Goal: Task Accomplishment & Management: Manage account settings

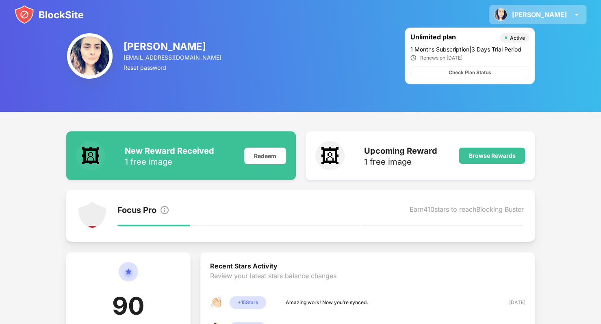
click at [562, 10] on div "Danielle Danielle Browbank View Account Insights Rewards Settings Support Log O…" at bounding box center [537, 14] width 97 height 19
click at [97, 60] on img at bounding box center [89, 55] width 45 height 45
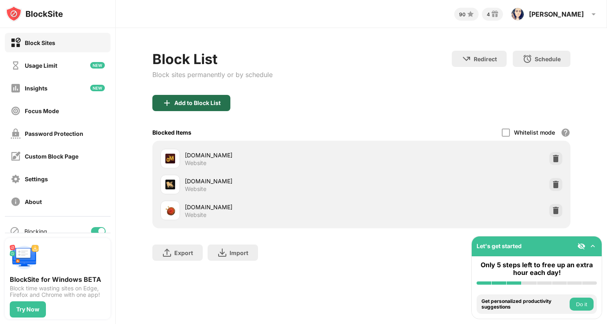
click at [196, 95] on div "Add to Block List" at bounding box center [191, 103] width 78 height 16
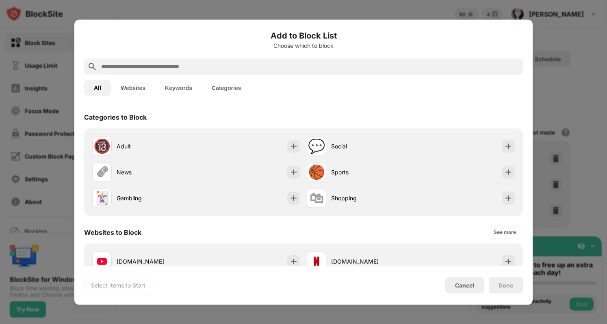
click at [532, 96] on div at bounding box center [303, 162] width 607 height 324
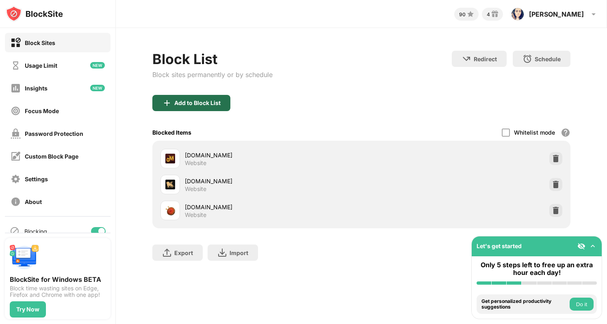
click at [195, 100] on div "Add to Block List" at bounding box center [197, 103] width 46 height 6
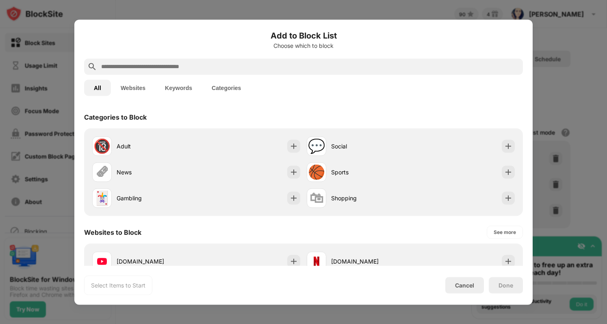
click at [225, 86] on button "Categories" at bounding box center [226, 88] width 49 height 16
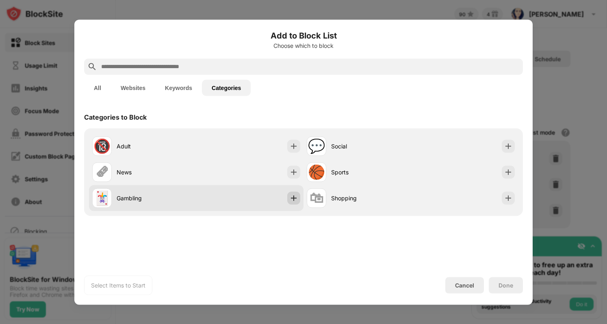
click at [293, 199] on img at bounding box center [293, 198] width 8 height 8
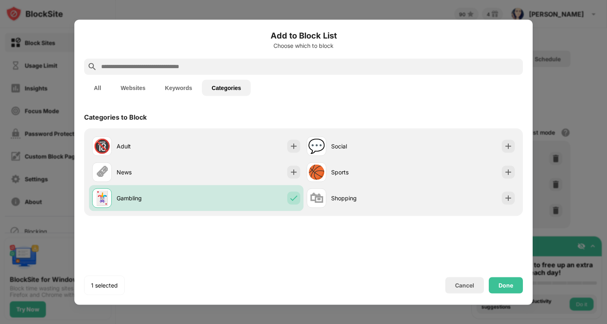
click at [179, 84] on button "Keywords" at bounding box center [178, 88] width 47 height 16
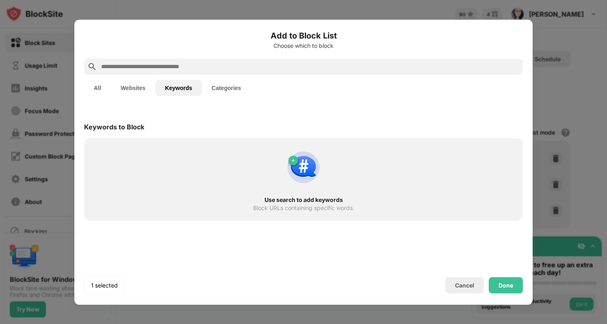
click at [175, 62] on input "text" at bounding box center [309, 67] width 419 height 10
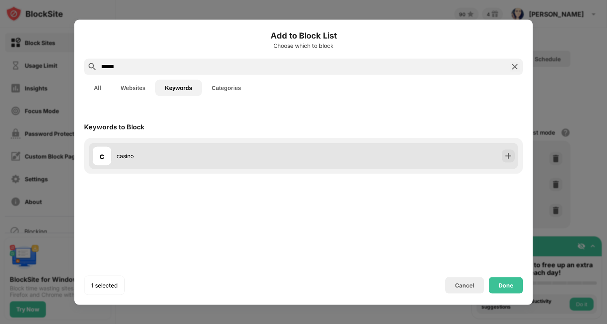
click at [490, 165] on div "c casino" at bounding box center [303, 156] width 429 height 26
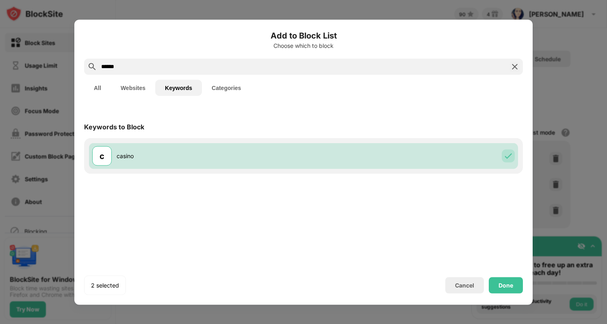
click at [164, 70] on input "******" at bounding box center [303, 67] width 406 height 10
click at [164, 70] on input "*" at bounding box center [303, 67] width 406 height 10
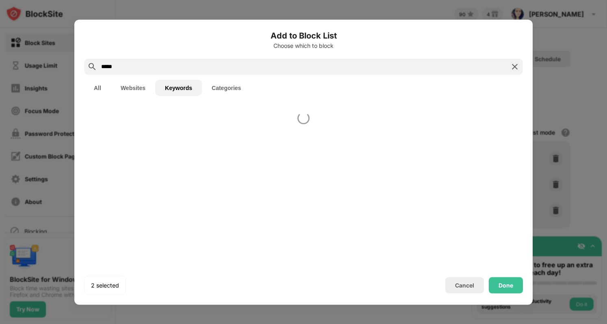
type input "*****"
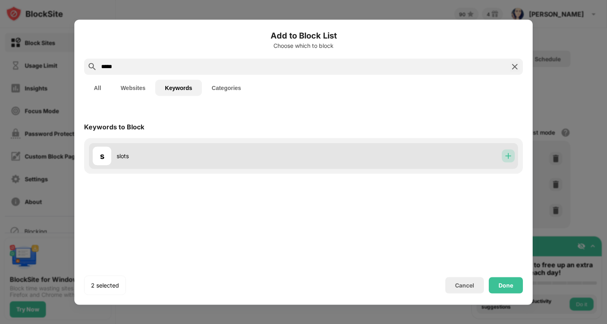
click at [510, 154] on img at bounding box center [508, 156] width 8 height 8
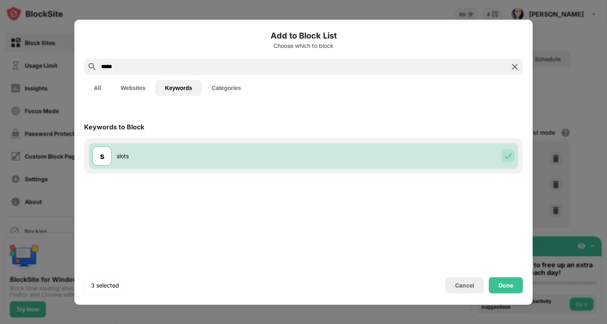
click at [130, 89] on button "Websites" at bounding box center [133, 88] width 44 height 16
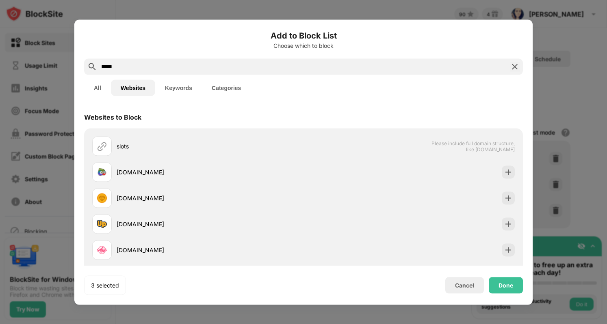
click at [99, 75] on div "All Websites Keywords Categories" at bounding box center [303, 88] width 439 height 26
click at [95, 84] on button "All" at bounding box center [97, 88] width 27 height 16
click at [132, 89] on button "Websites" at bounding box center [133, 88] width 44 height 16
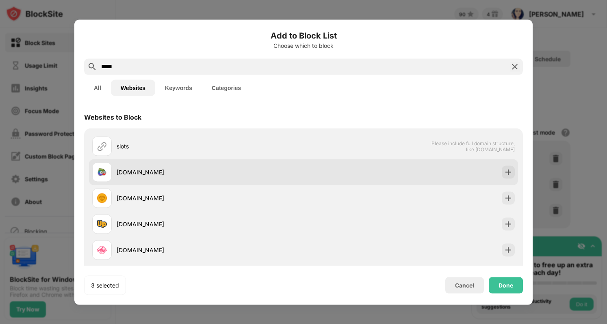
scroll to position [32, 0]
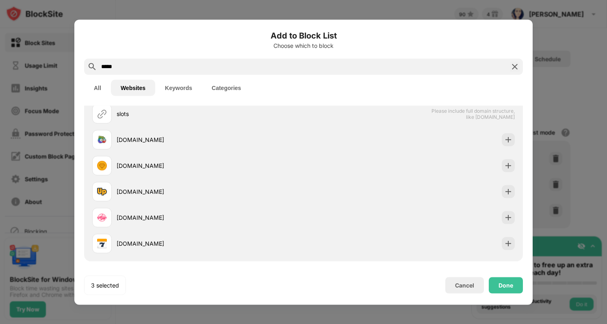
click at [92, 84] on button "All" at bounding box center [97, 88] width 27 height 16
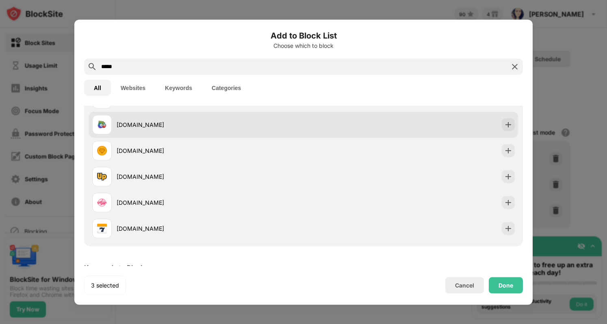
scroll to position [96, 0]
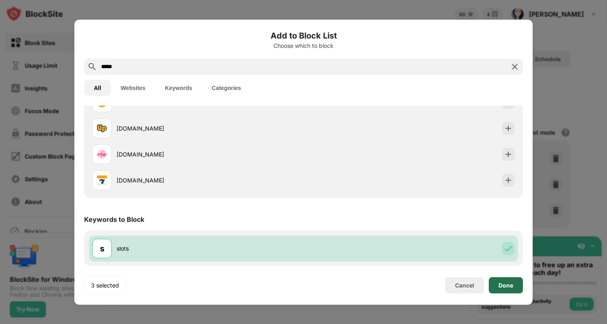
click at [500, 281] on div "Done" at bounding box center [505, 285] width 34 height 16
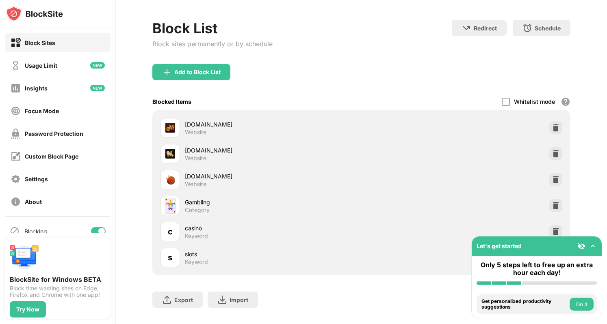
scroll to position [51, 0]
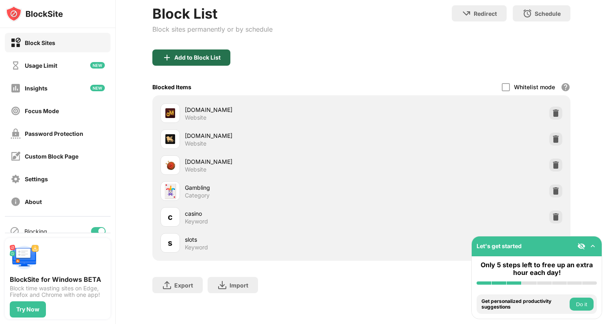
click at [214, 55] on div "Add to Block List" at bounding box center [191, 58] width 78 height 16
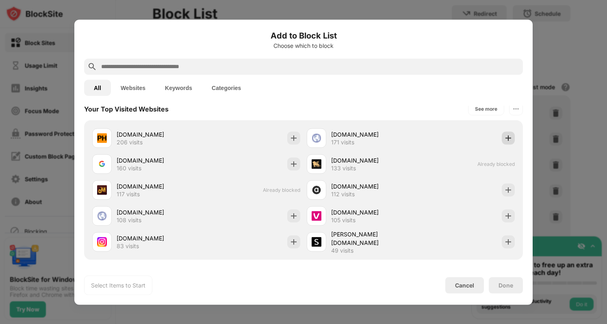
scroll to position [291, 0]
click at [478, 106] on div "See more" at bounding box center [486, 109] width 22 height 8
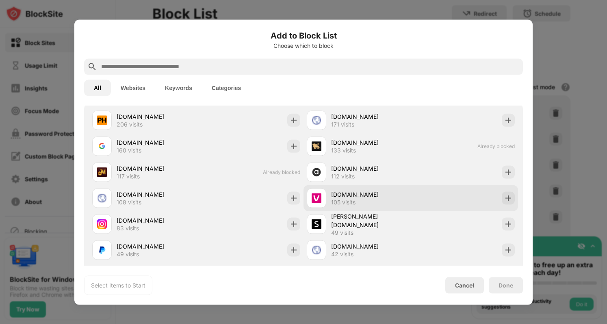
scroll to position [309, 0]
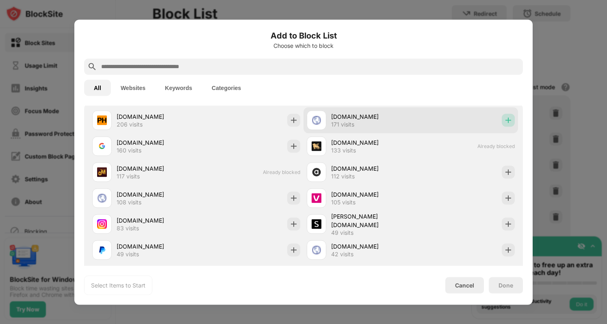
click at [504, 116] on img at bounding box center [508, 120] width 8 height 8
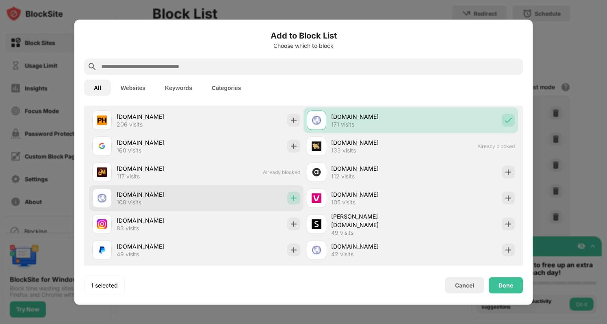
click at [289, 199] on img at bounding box center [293, 198] width 8 height 8
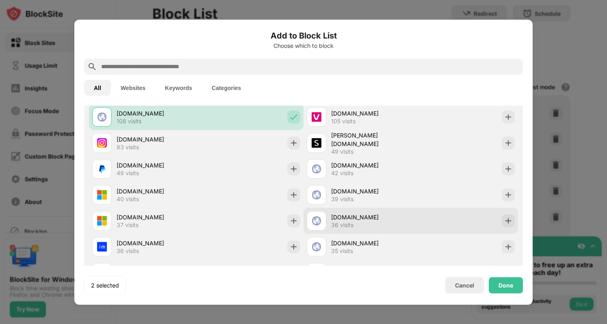
scroll to position [426, 0]
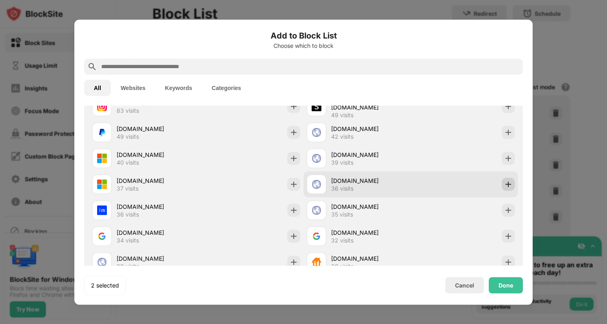
click at [508, 181] on div at bounding box center [507, 184] width 13 height 13
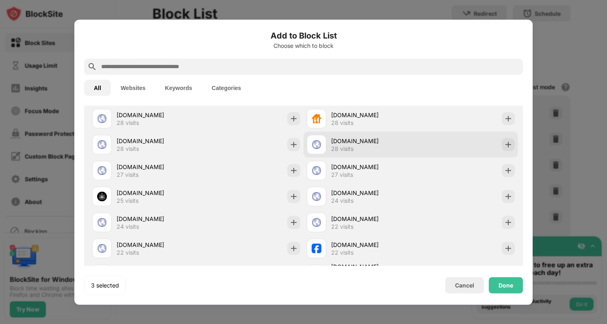
scroll to position [573, 0]
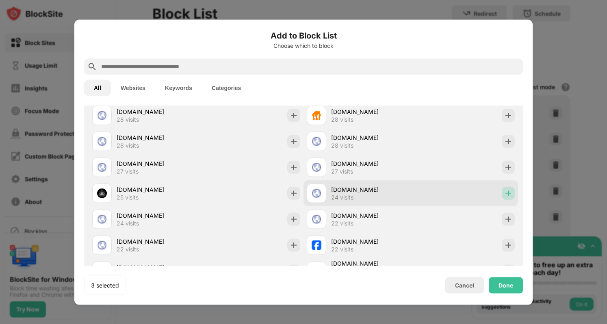
click at [505, 190] on img at bounding box center [508, 193] width 8 height 8
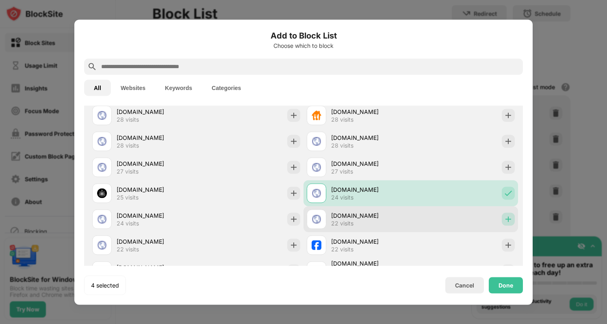
click at [504, 219] on img at bounding box center [508, 219] width 8 height 8
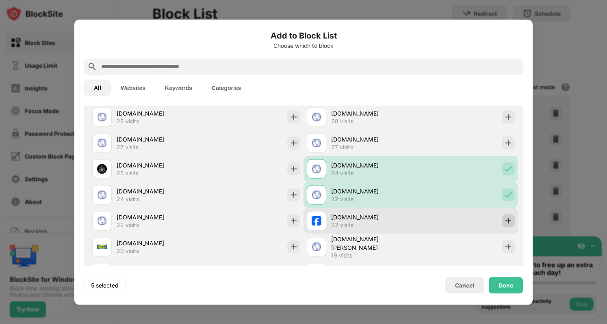
scroll to position [598, 0]
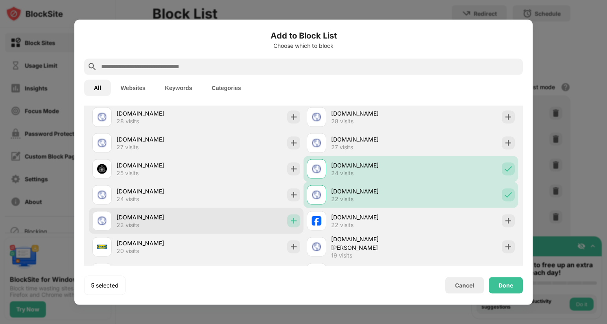
click at [289, 220] on img at bounding box center [293, 221] width 8 height 8
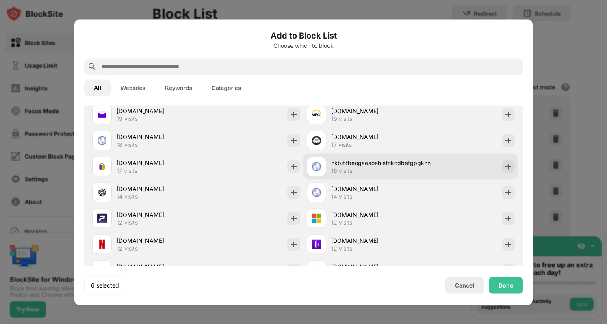
scroll to position [778, 0]
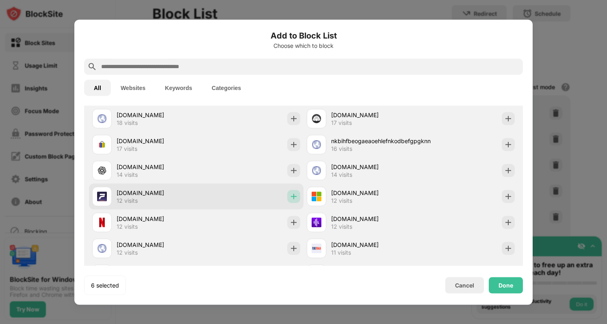
click at [290, 193] on img at bounding box center [293, 196] width 8 height 8
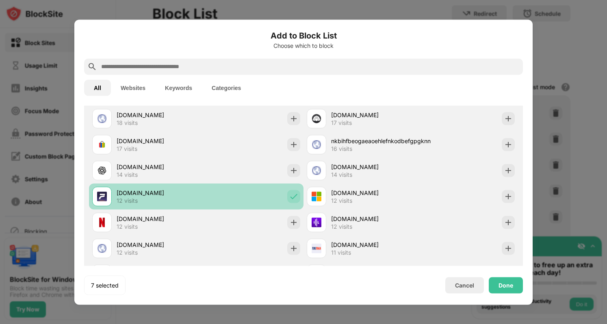
scroll to position [810, 0]
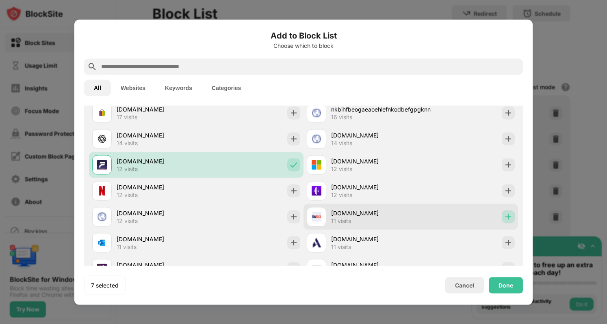
click at [504, 215] on img at bounding box center [508, 217] width 8 height 8
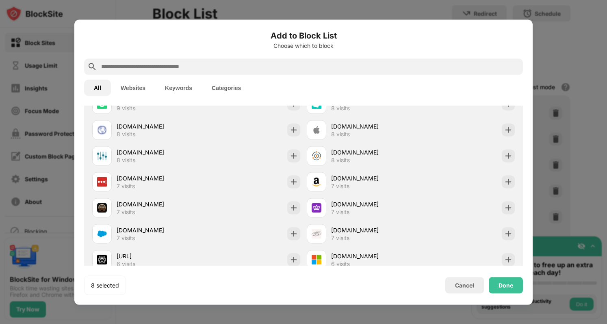
scroll to position [1036, 0]
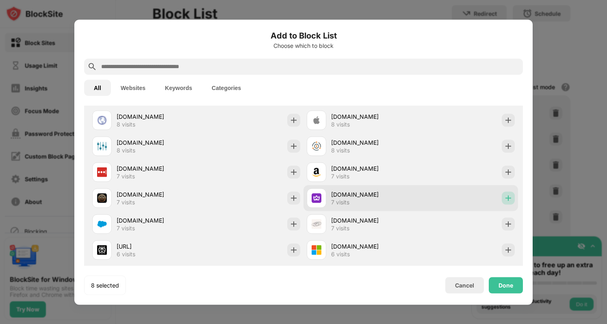
click at [504, 197] on img at bounding box center [508, 198] width 8 height 8
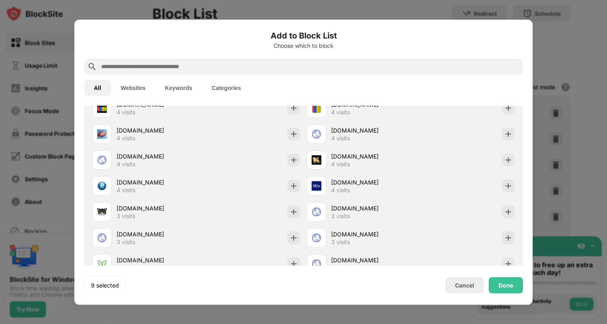
scroll to position [1657, 0]
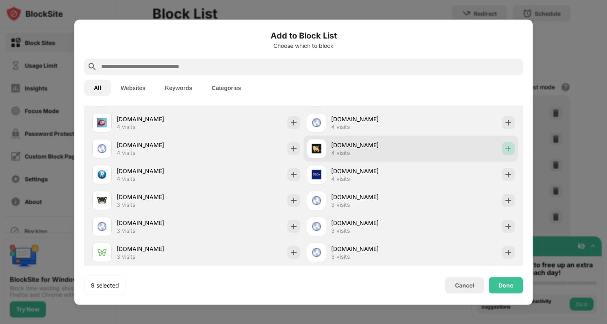
click at [504, 149] on img at bounding box center [508, 149] width 8 height 8
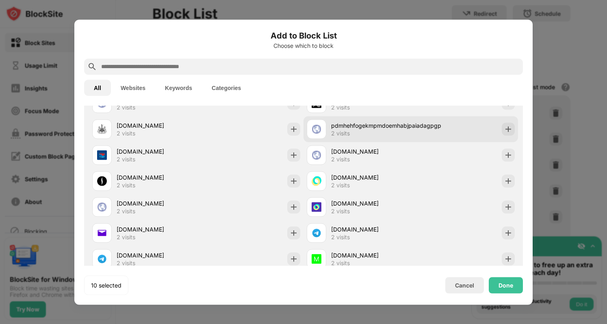
scroll to position [2352, 0]
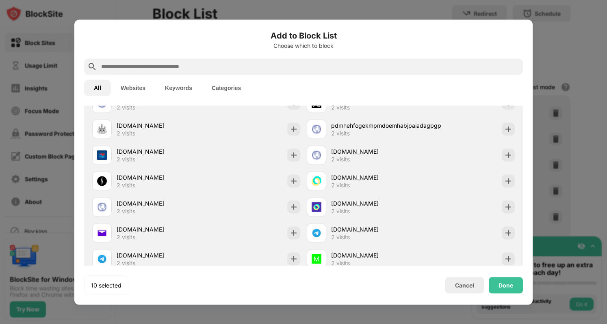
click at [226, 73] on div at bounding box center [303, 66] width 439 height 16
click at [221, 67] on input "text" at bounding box center [309, 67] width 419 height 10
type input "*"
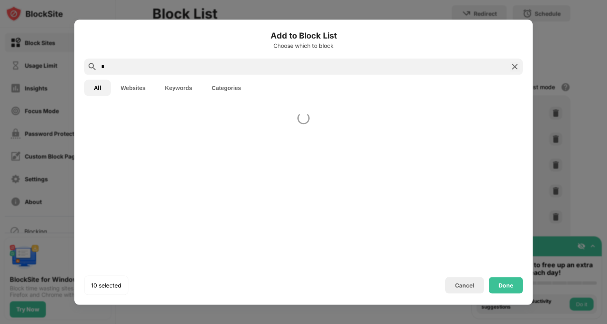
scroll to position [0, 0]
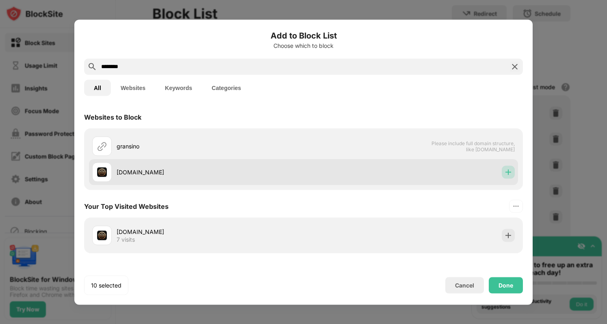
click at [504, 171] on img at bounding box center [508, 172] width 8 height 8
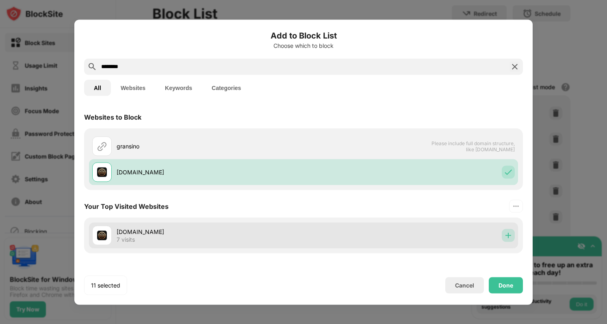
click at [506, 237] on div at bounding box center [507, 235] width 13 height 13
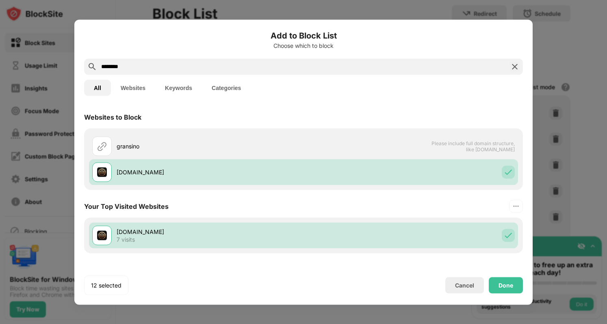
click at [300, 66] on input "********" at bounding box center [303, 67] width 406 height 10
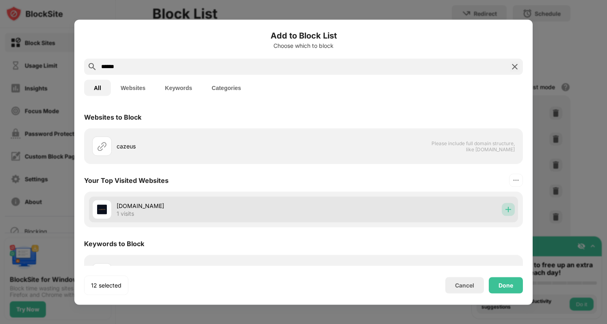
click at [504, 205] on img at bounding box center [508, 209] width 8 height 8
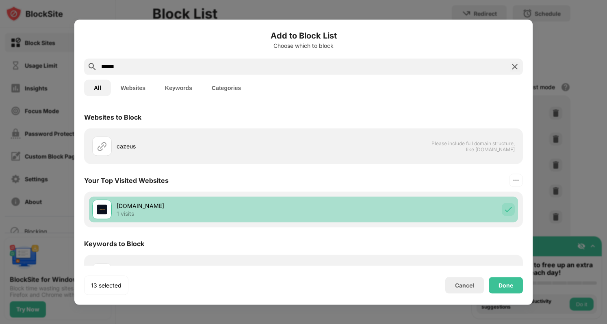
scroll to position [24, 0]
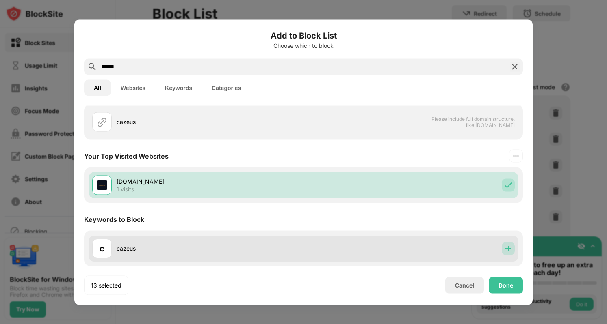
click at [506, 250] on div at bounding box center [507, 248] width 13 height 13
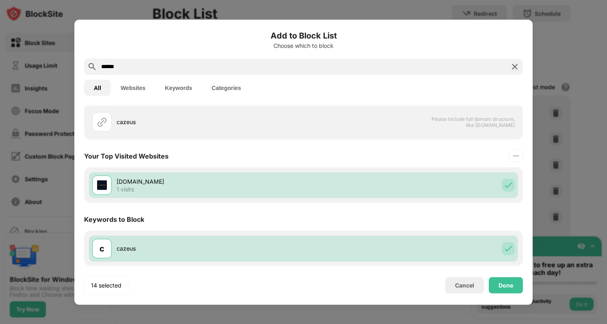
scroll to position [0, 0]
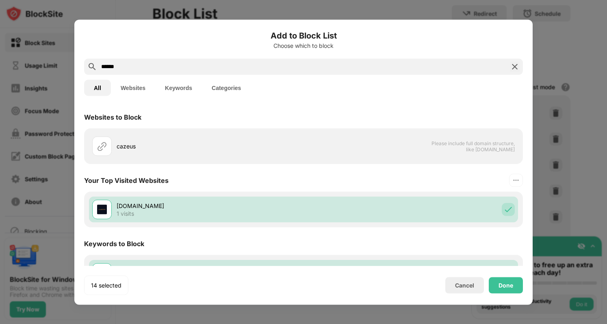
click at [136, 67] on input "******" at bounding box center [303, 67] width 406 height 10
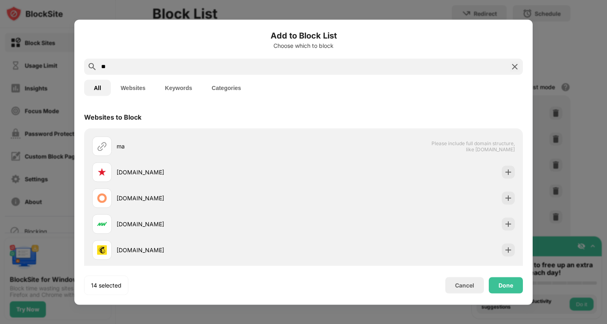
type input "*"
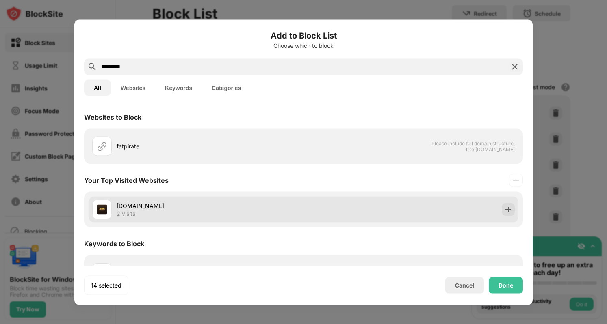
type input "*********"
click at [504, 208] on img at bounding box center [508, 209] width 8 height 8
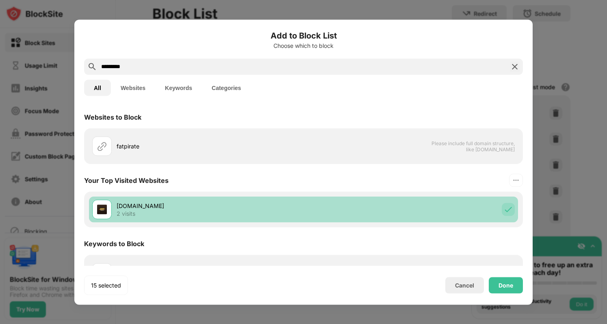
scroll to position [24, 0]
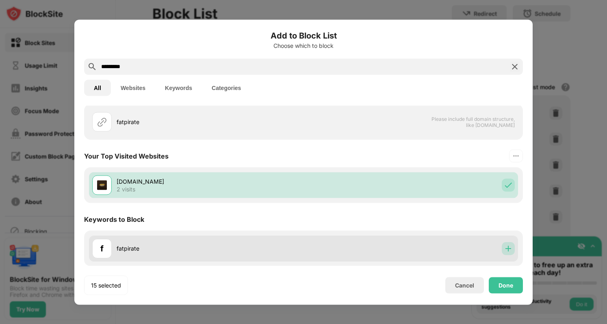
click at [505, 243] on div at bounding box center [507, 248] width 13 height 13
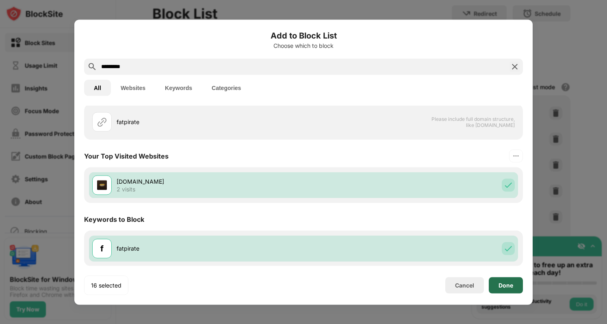
click at [505, 283] on div "Done" at bounding box center [505, 285] width 15 height 6
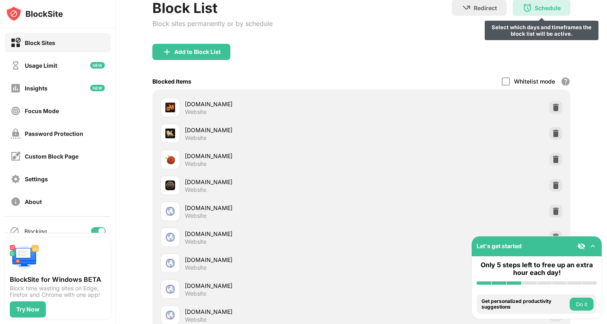
click at [534, 7] on div "Schedule" at bounding box center [547, 7] width 26 height 7
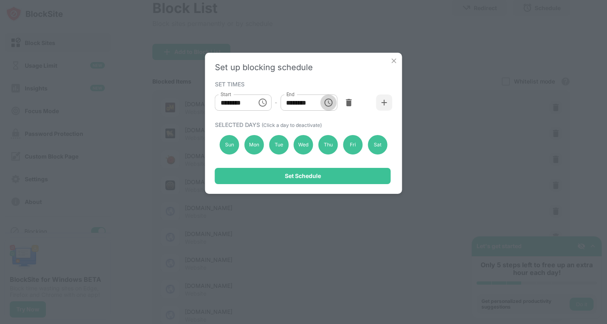
click at [322, 101] on button "Choose time, selected time is 1:00 PM" at bounding box center [328, 103] width 16 height 16
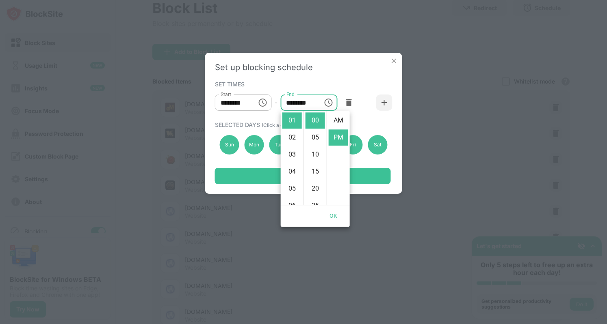
scroll to position [17, 0]
click at [261, 101] on icon "Choose time, selected time is 10:00 AM" at bounding box center [262, 103] width 10 height 10
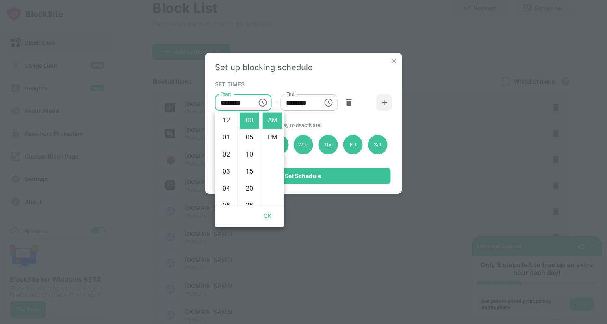
scroll to position [171, 0]
click at [226, 115] on li "08" at bounding box center [225, 119] width 19 height 16
type input "********"
click at [334, 105] on button "Choose time, selected time is 1:00 PM" at bounding box center [328, 103] width 16 height 16
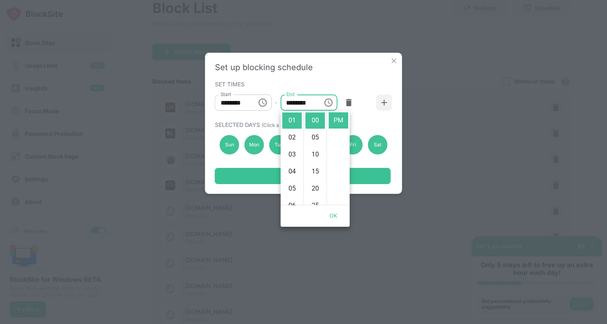
scroll to position [0, 0]
click at [338, 117] on li "AM" at bounding box center [337, 120] width 19 height 16
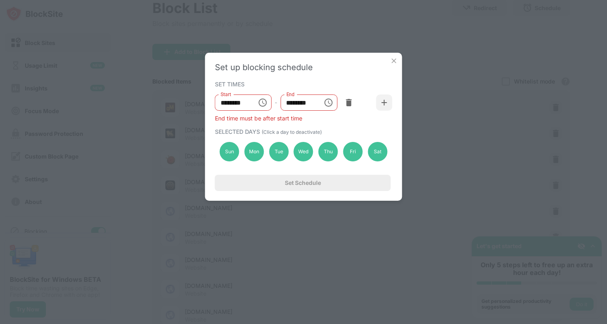
click at [304, 93] on div "Start ******** Start - End ******** End" at bounding box center [303, 103] width 177 height 24
click at [302, 99] on input "********" at bounding box center [298, 103] width 37 height 16
click at [285, 105] on input "********" at bounding box center [298, 103] width 37 height 16
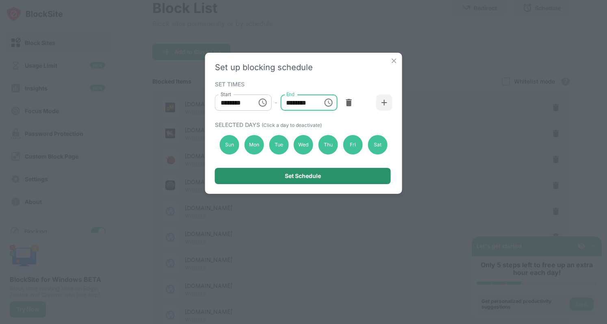
type input "********"
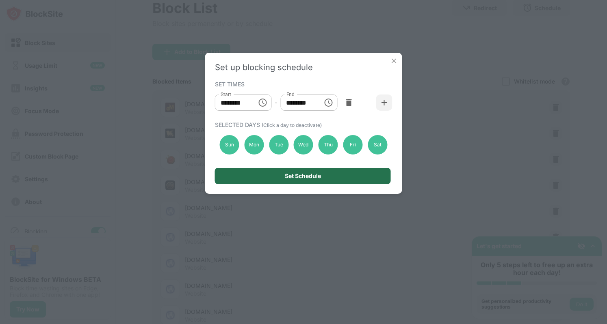
click at [336, 170] on div "Set Schedule" at bounding box center [303, 176] width 176 height 16
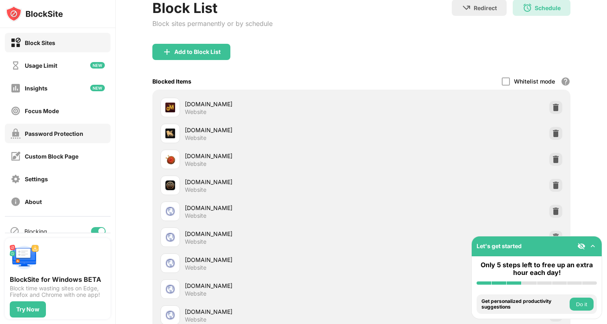
click at [67, 128] on div "Password Protection" at bounding box center [58, 133] width 106 height 19
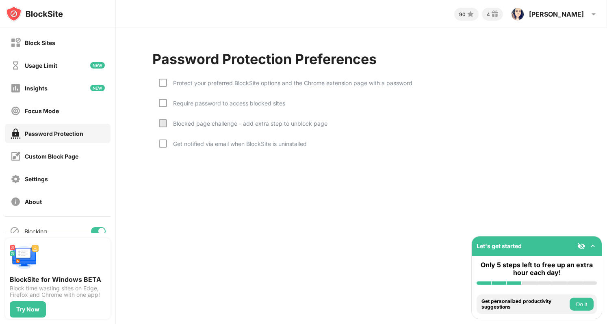
click at [209, 86] on div "Protect your preferred BlockSite options and the Chrome extension page with a p…" at bounding box center [289, 83] width 245 height 7
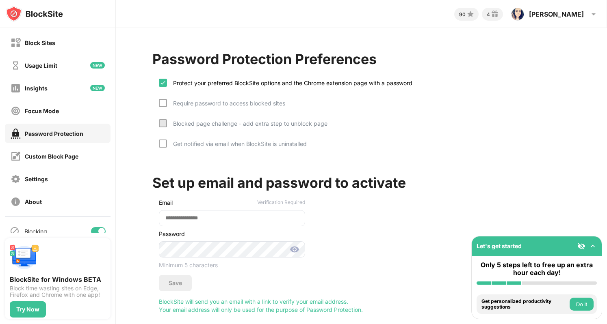
click at [222, 104] on div "Require password to access blocked sites" at bounding box center [226, 103] width 118 height 7
click at [253, 123] on div "Blocked page challenge - add extra step to unblock page" at bounding box center [247, 123] width 160 height 7
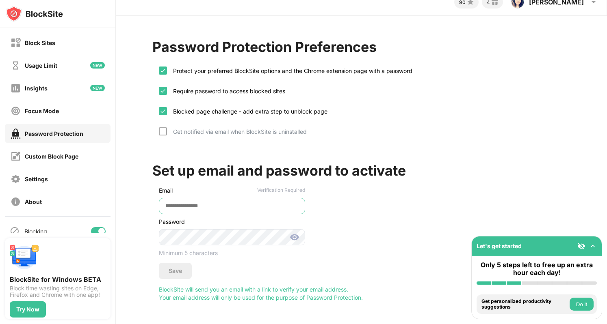
click at [218, 198] on input "email" at bounding box center [232, 206] width 146 height 16
type input "**********"
click at [182, 264] on div "Save" at bounding box center [175, 271] width 33 height 16
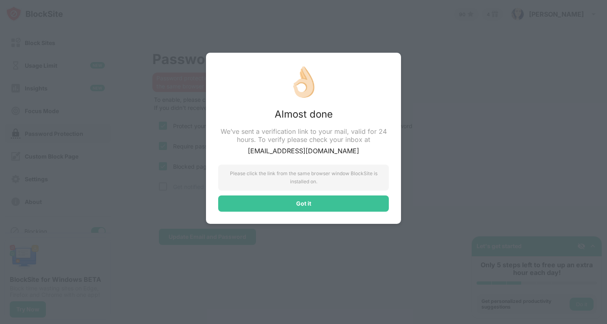
scroll to position [0, 0]
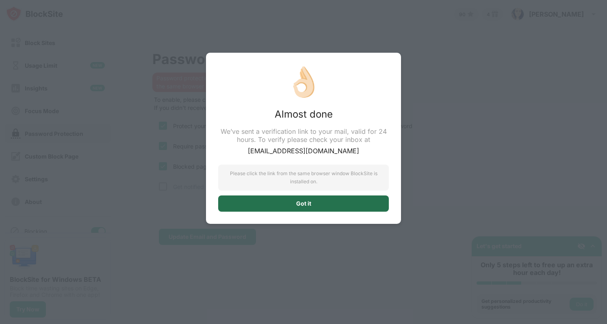
click at [308, 207] on div "Got it" at bounding box center [303, 204] width 171 height 16
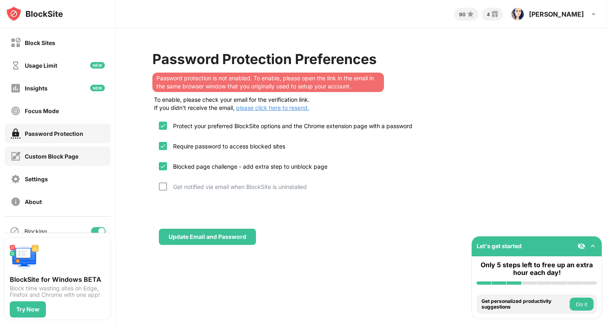
click at [71, 153] on div "Custom Block Page" at bounding box center [52, 156] width 54 height 7
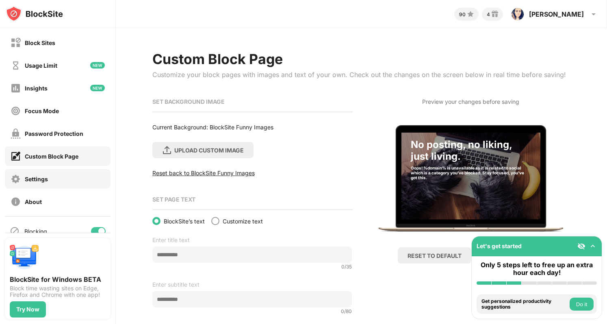
click at [47, 178] on div "Settings" at bounding box center [36, 179] width 23 height 7
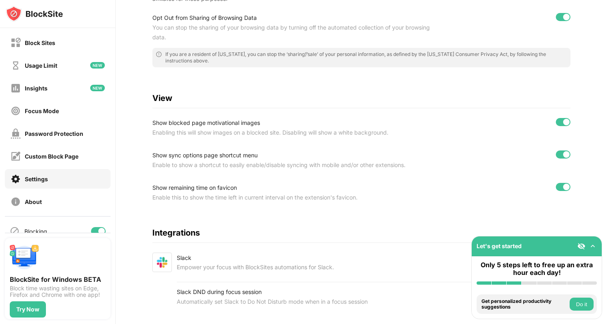
scroll to position [243, 0]
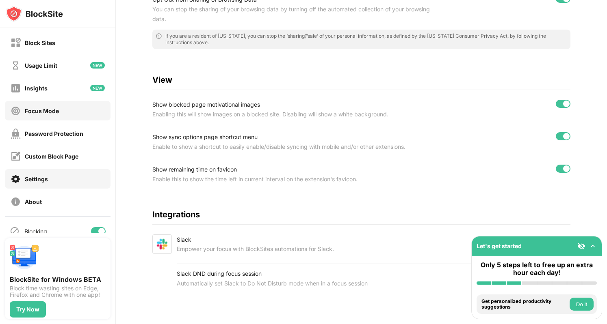
click at [49, 112] on div "Focus Mode" at bounding box center [42, 111] width 34 height 7
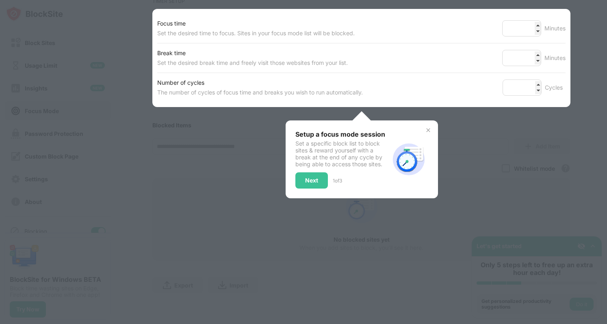
scroll to position [136, 0]
click at [194, 174] on div at bounding box center [303, 162] width 607 height 324
click at [425, 127] on img at bounding box center [428, 130] width 6 height 6
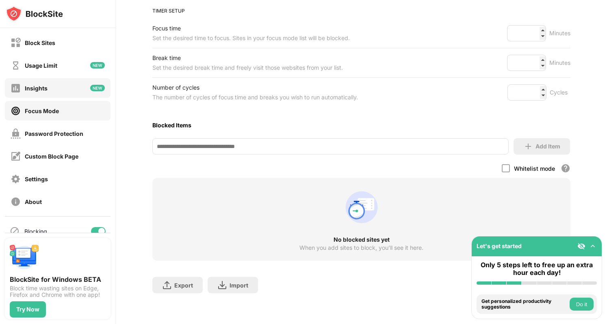
click at [46, 84] on div "Insights" at bounding box center [29, 88] width 37 height 10
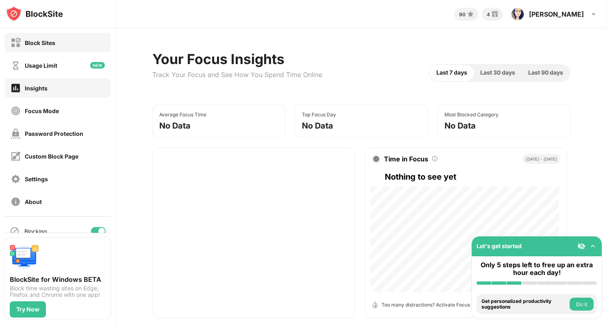
click at [52, 39] on div "Block Sites" at bounding box center [40, 42] width 30 height 7
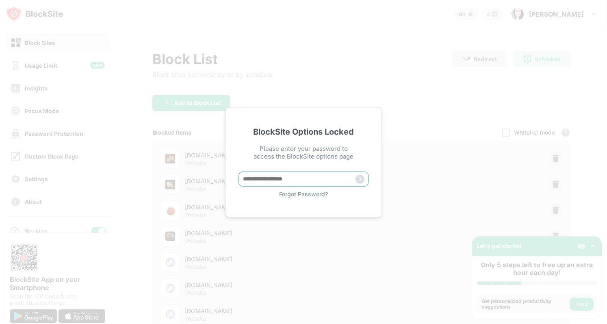
click at [286, 181] on input "text" at bounding box center [303, 179] width 130 height 15
click at [307, 199] on div "BlockSite Options Locked Please enter your password to access the BlockSite opt…" at bounding box center [303, 162] width 157 height 110
click at [307, 193] on div "Forgot Password?" at bounding box center [303, 194] width 130 height 7
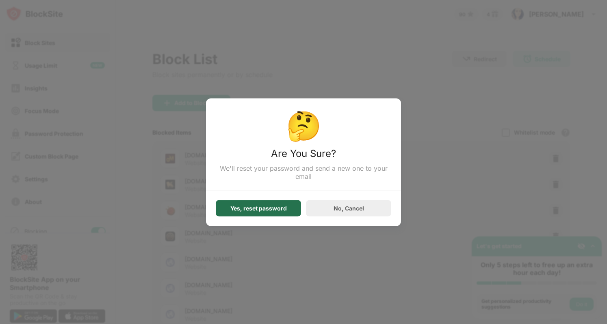
click at [275, 207] on div "Yes, reset password" at bounding box center [258, 208] width 56 height 6
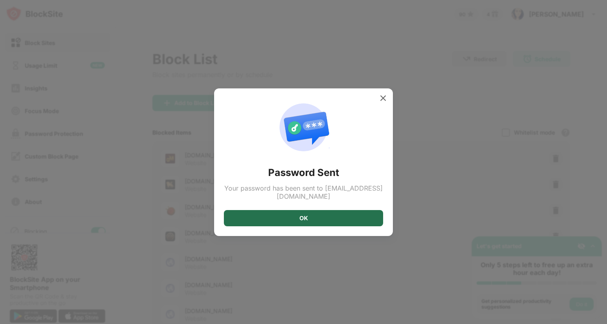
click at [300, 210] on div "OK" at bounding box center [303, 218] width 159 height 16
